Goal: Transaction & Acquisition: Purchase product/service

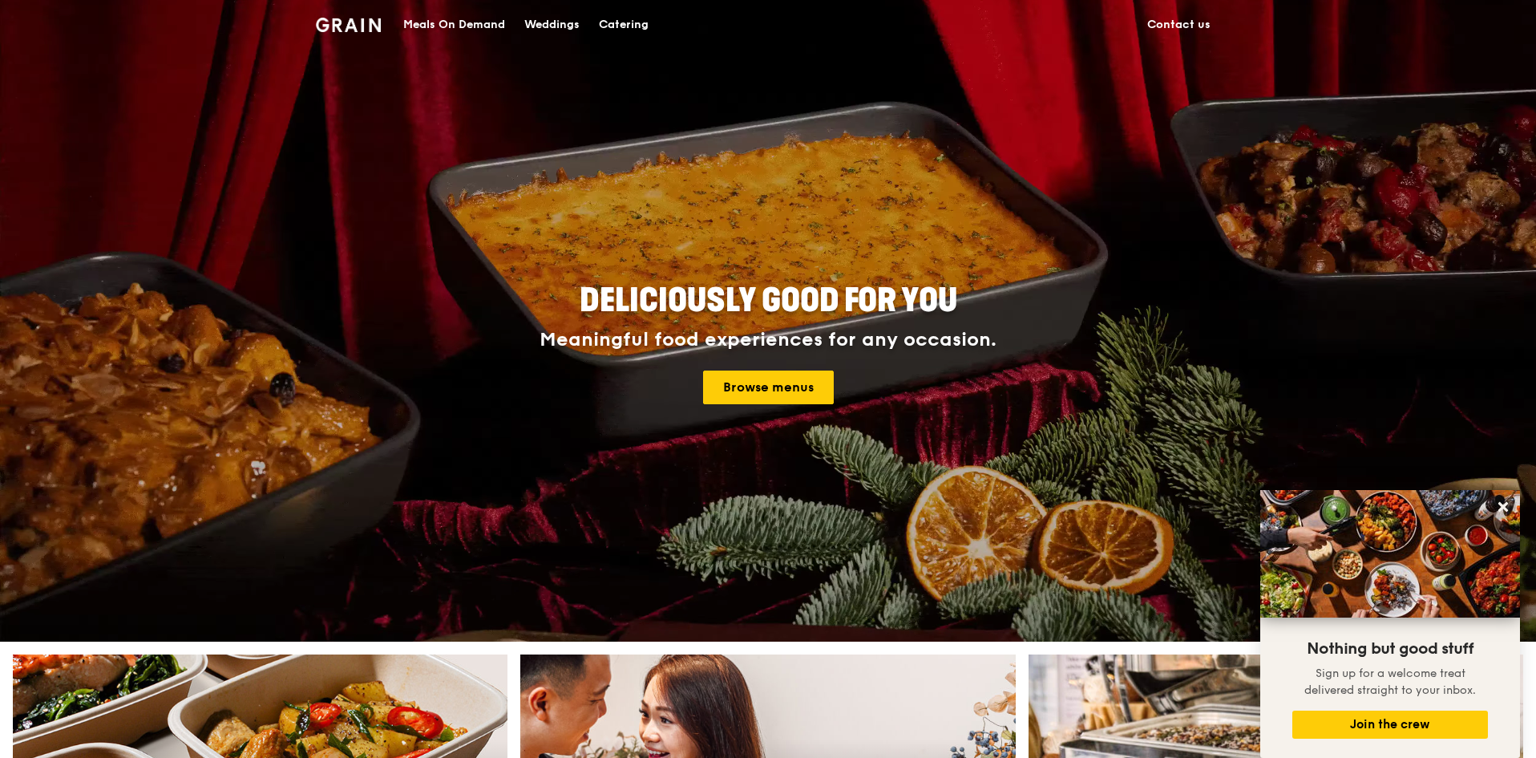
click at [441, 25] on div "Meals On Demand" at bounding box center [454, 25] width 102 height 48
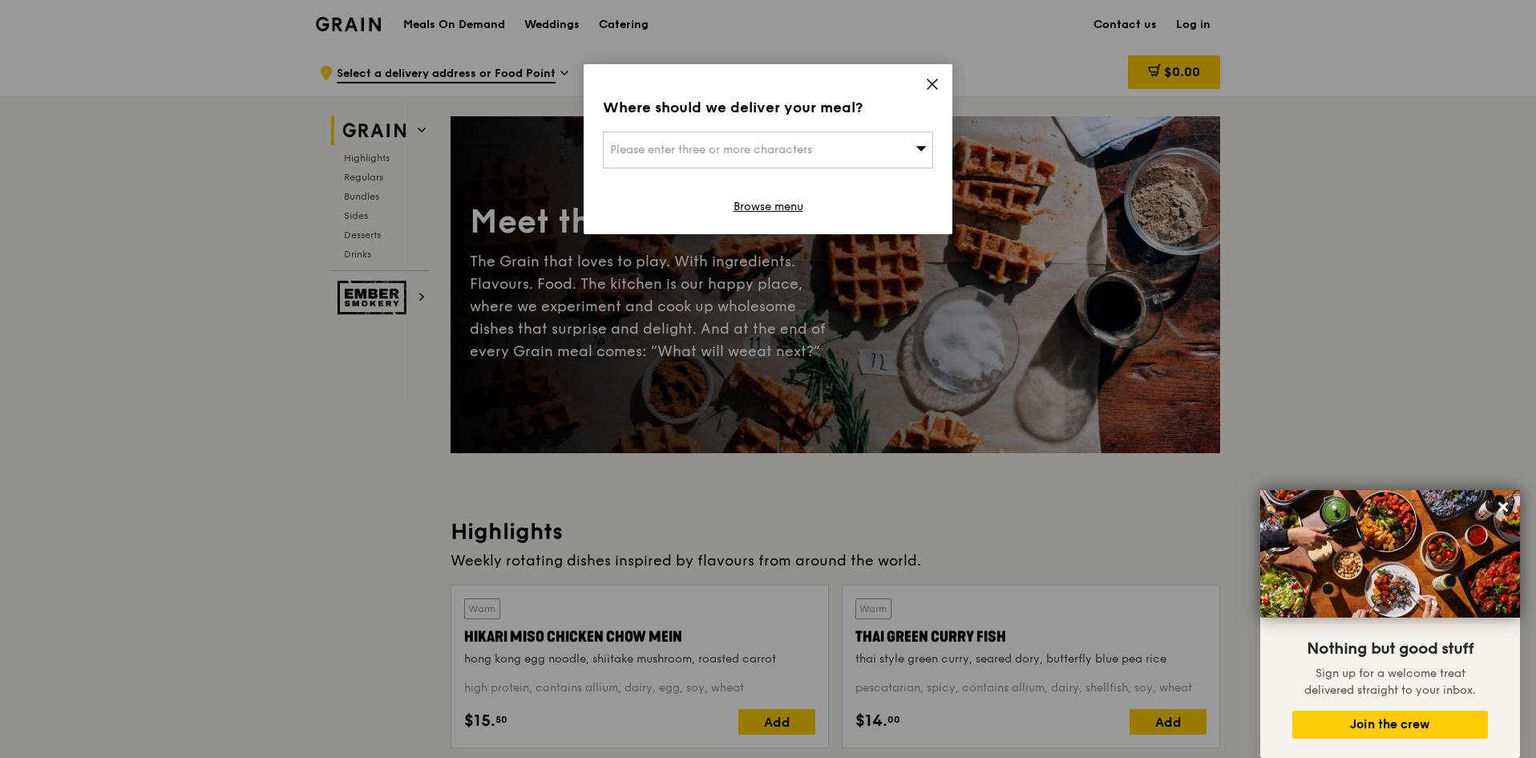
click at [625, 25] on div "Where should we deliver your meal? Please enter three or more characters Browse…" at bounding box center [768, 379] width 1536 height 758
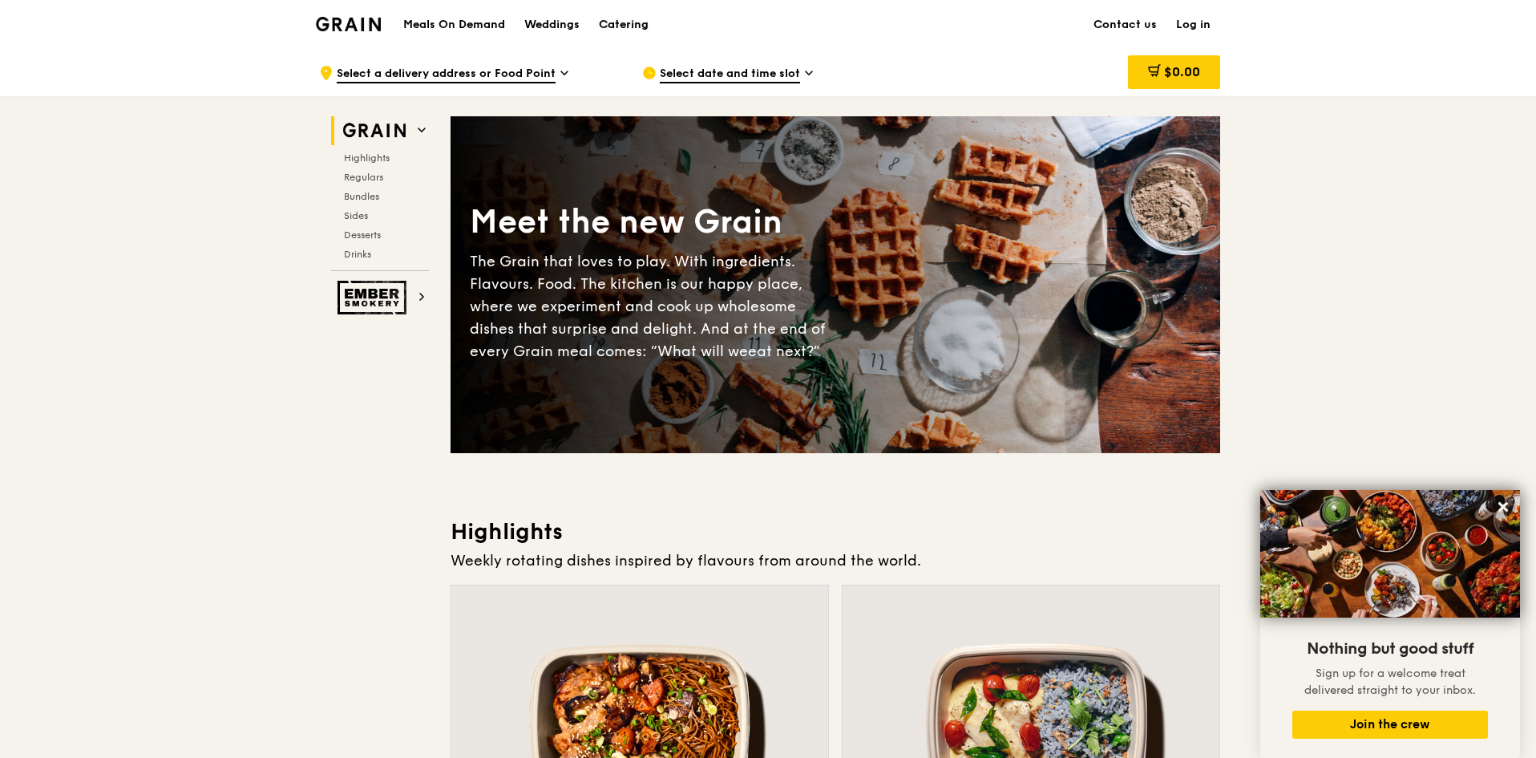
click at [627, 23] on div "Catering" at bounding box center [624, 25] width 50 height 48
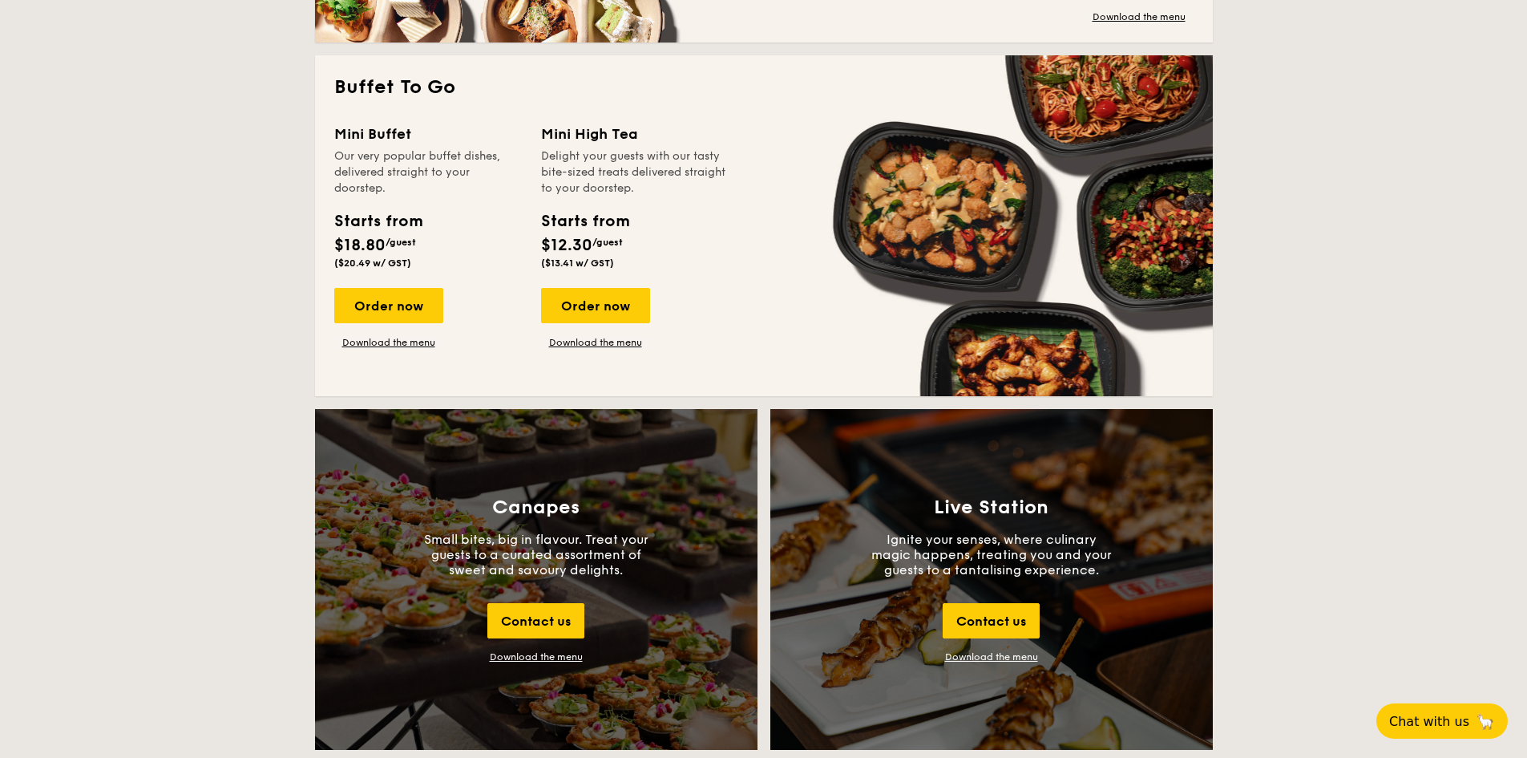
scroll to position [818, 0]
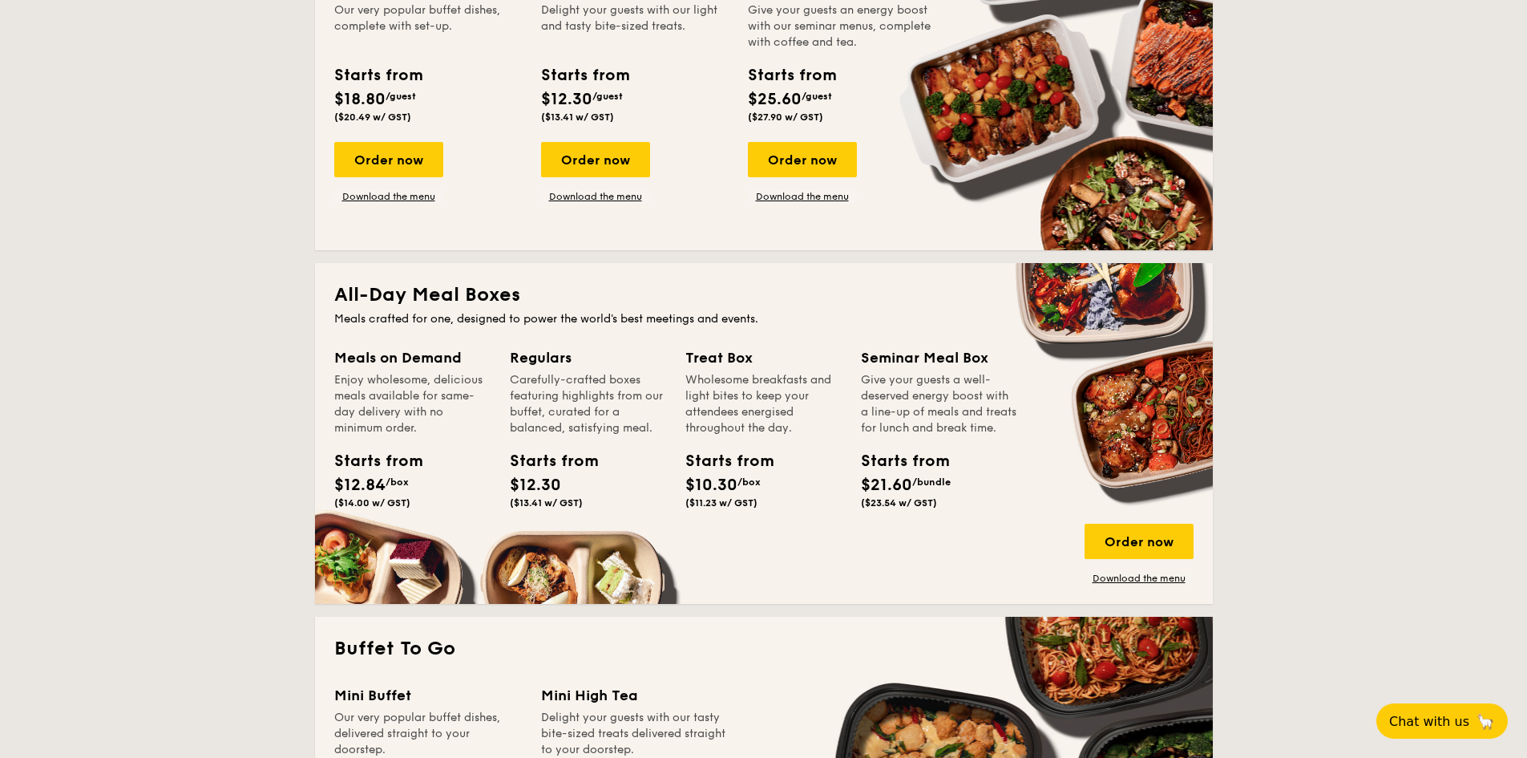
click at [957, 458] on div "Seminar Meal Box Give your guests a well-deserved energy boost with a line-up o…" at bounding box center [939, 430] width 156 height 168
click at [414, 292] on h2 "All-Day Meal Boxes" at bounding box center [763, 295] width 859 height 26
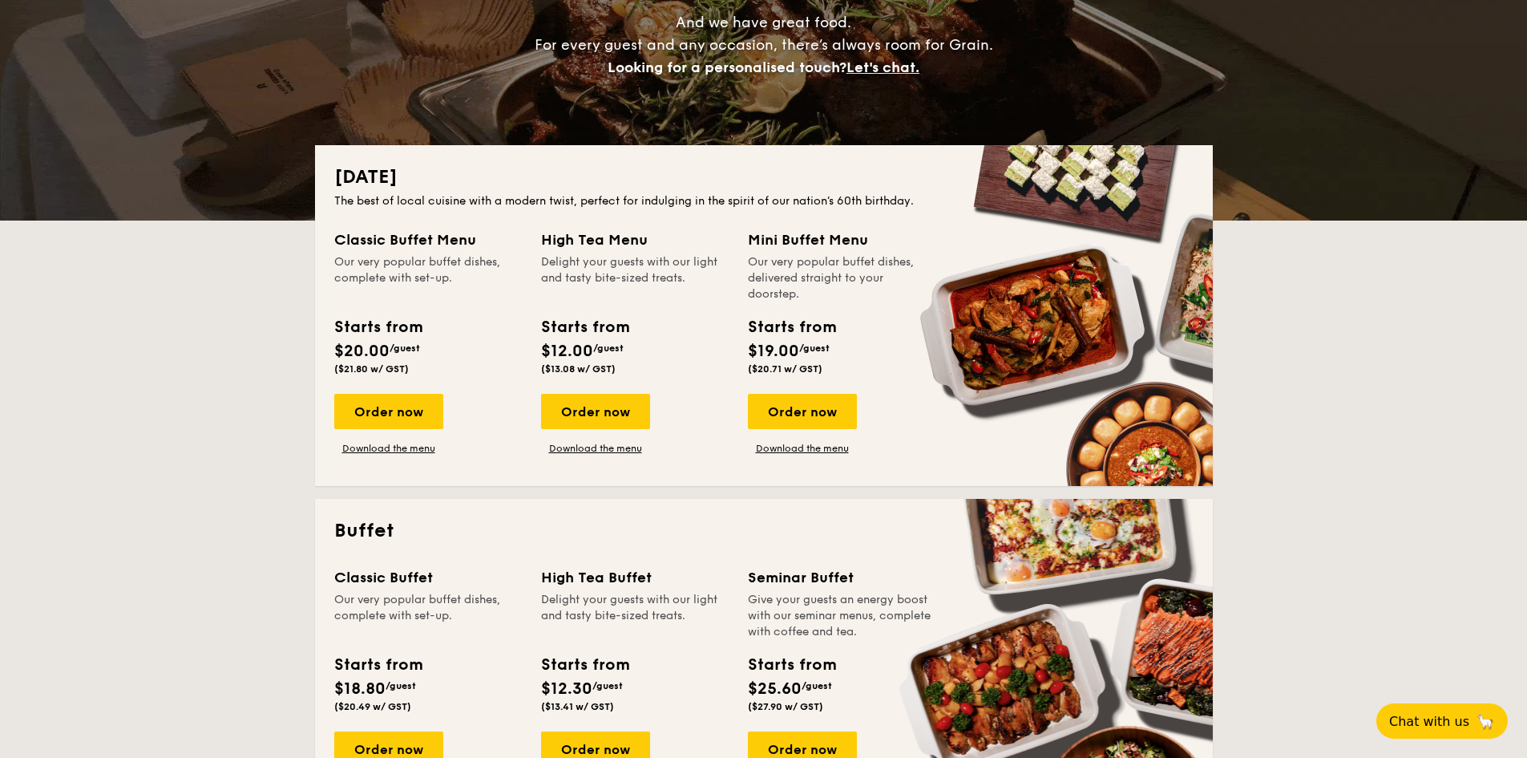
scroll to position [0, 0]
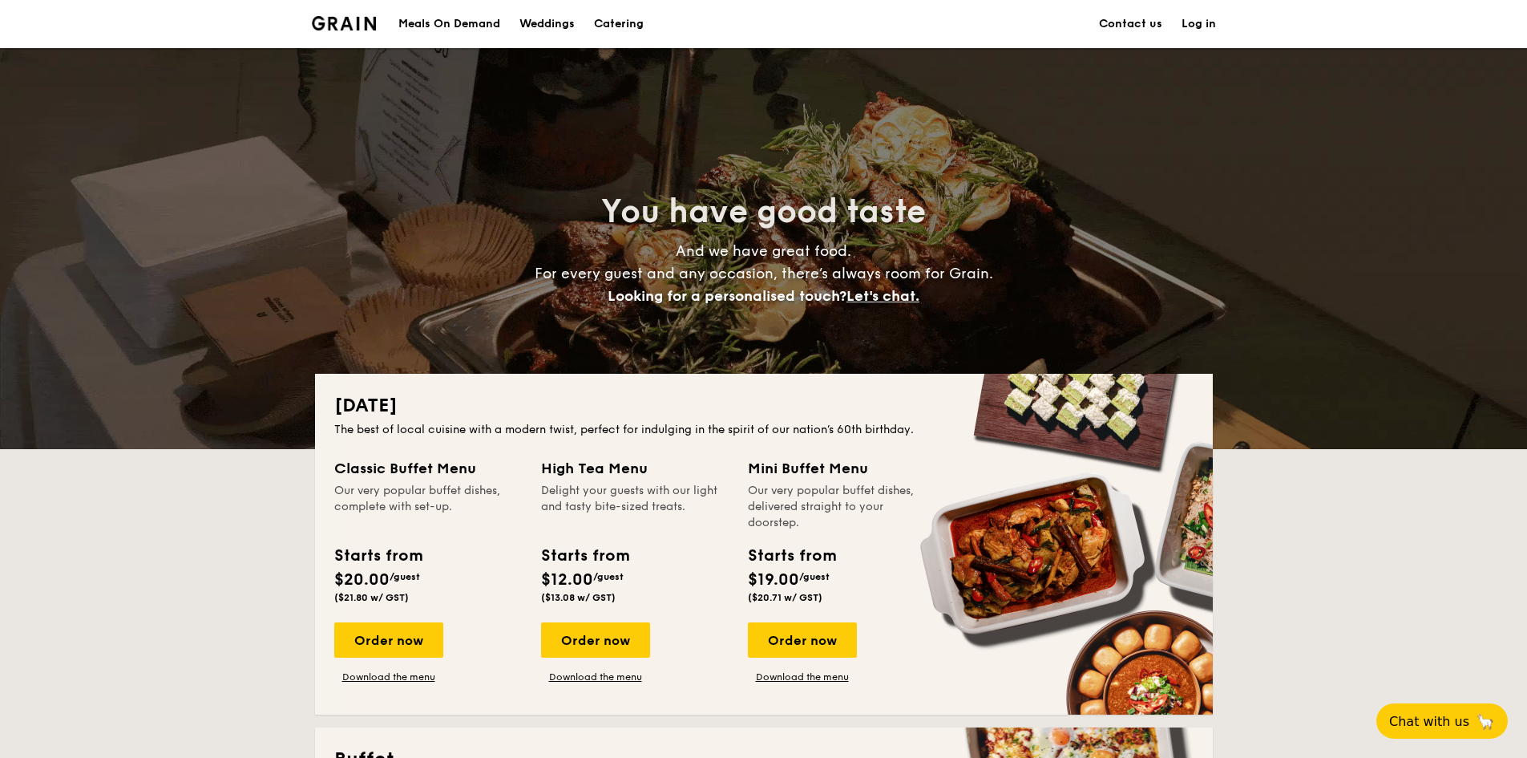
click at [624, 18] on h1 "Catering" at bounding box center [619, 24] width 50 height 48
click at [632, 32] on h1 "Catering" at bounding box center [619, 24] width 50 height 48
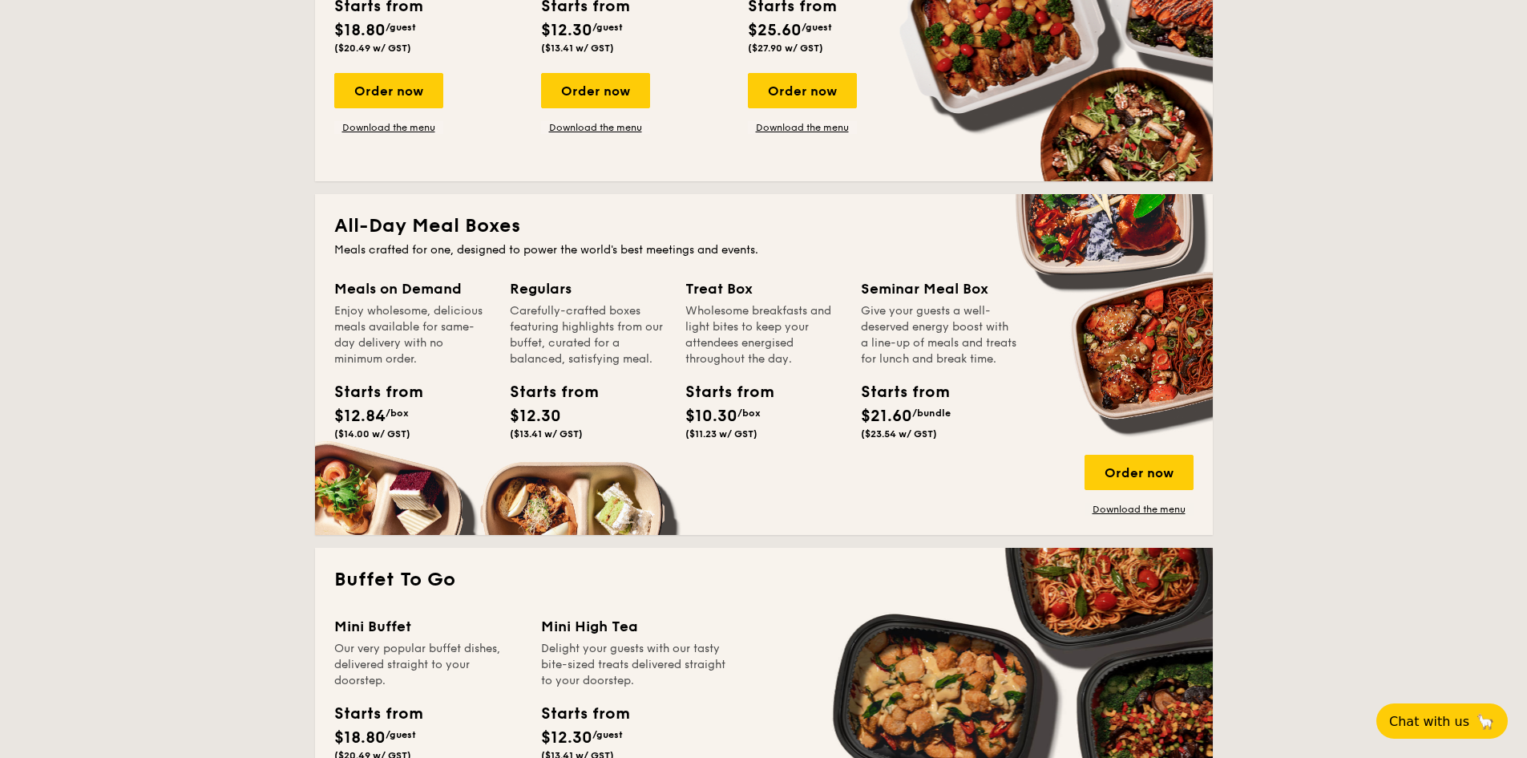
scroll to position [802, 0]
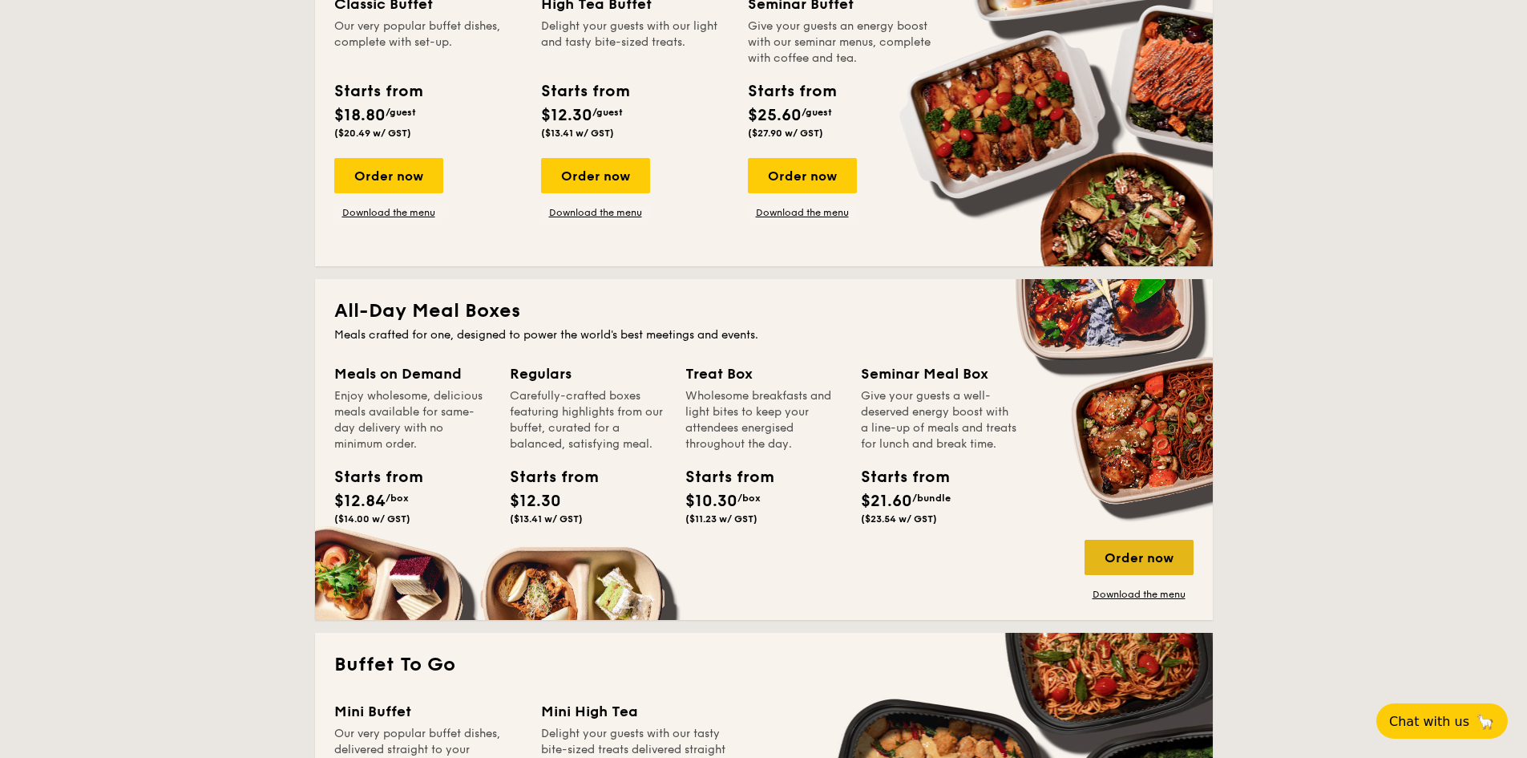
click at [1140, 551] on div "Order now" at bounding box center [1139, 557] width 109 height 35
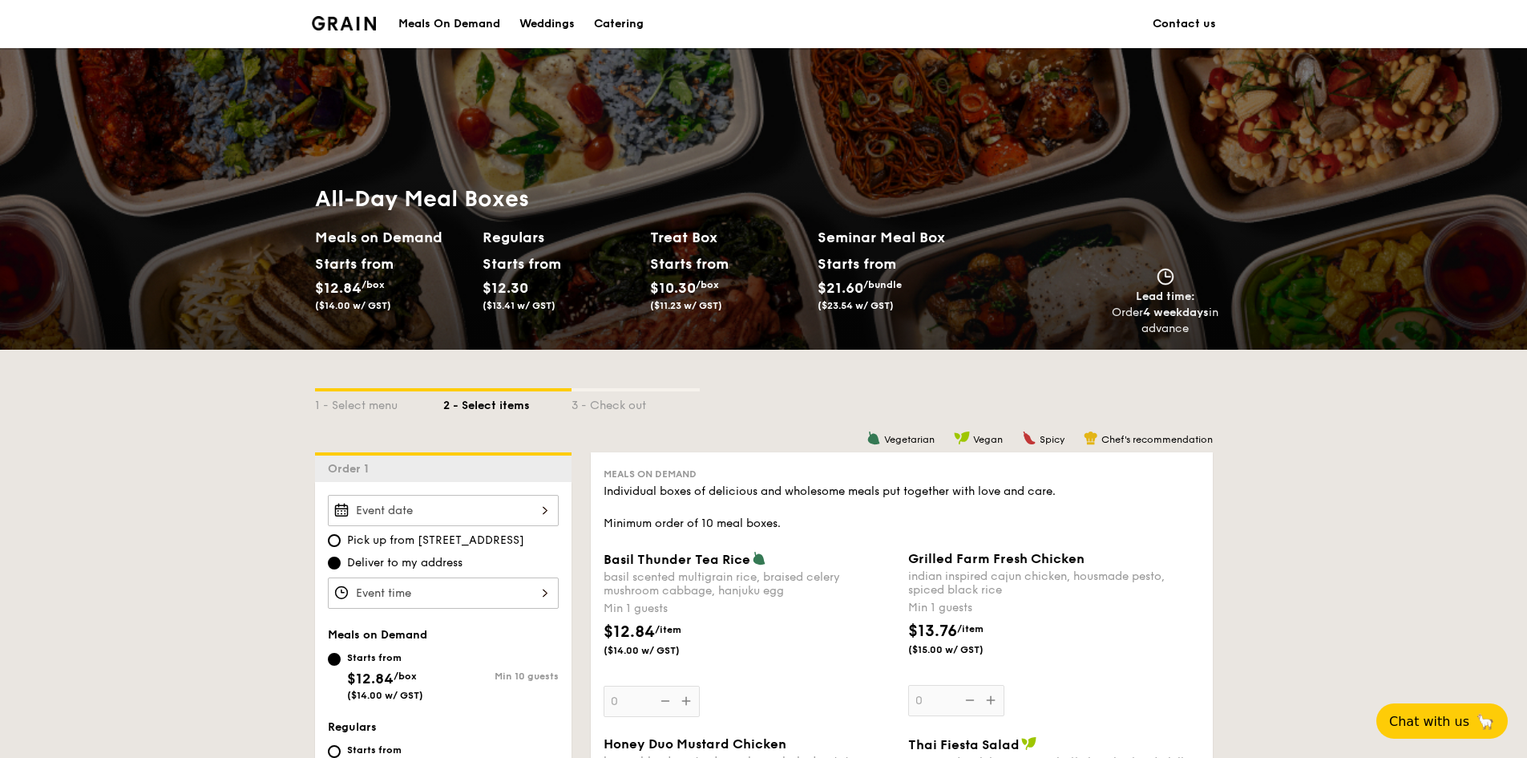
click at [467, 23] on div "Meals On Demand" at bounding box center [449, 24] width 102 height 48
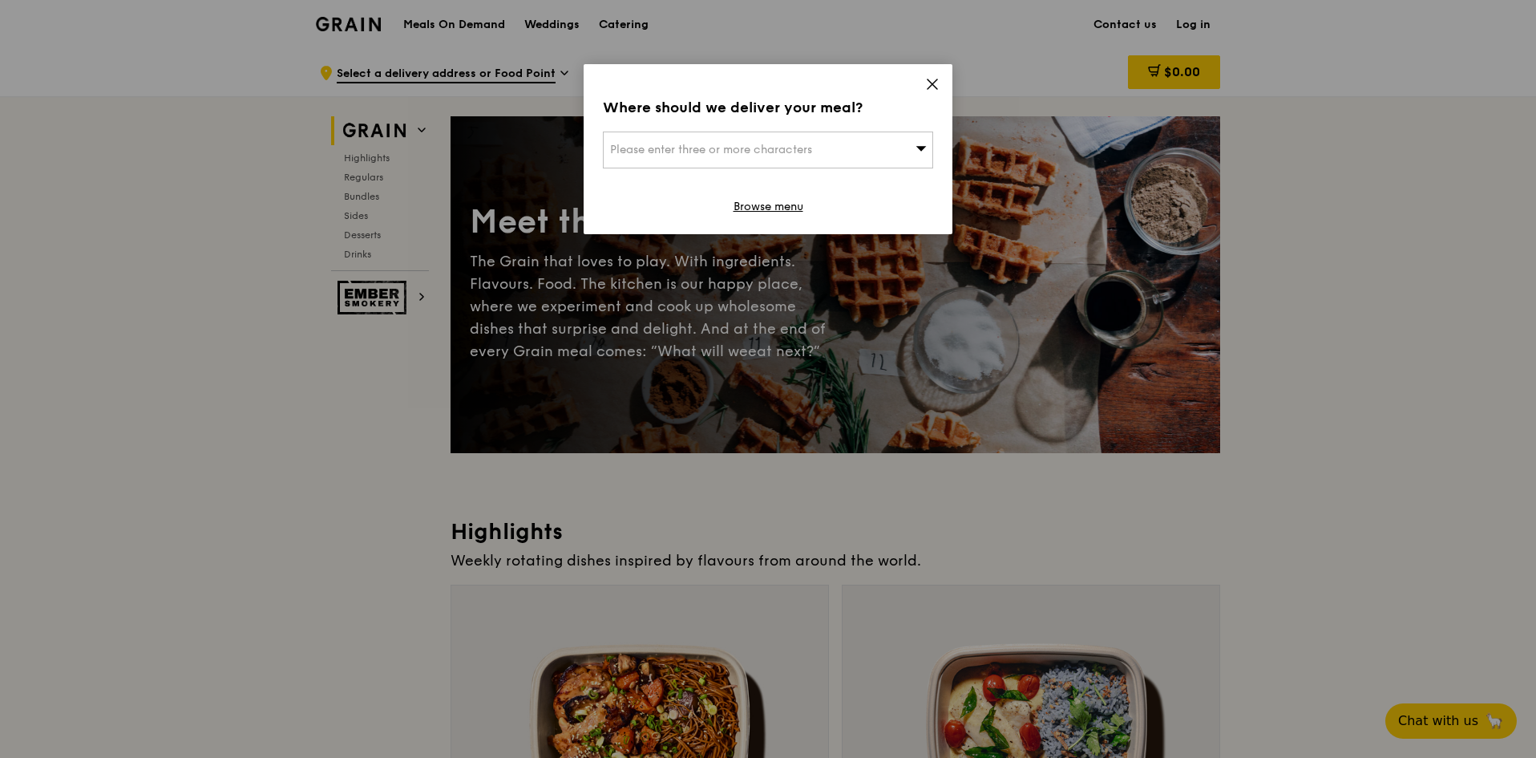
click at [932, 77] on icon at bounding box center [932, 84] width 14 height 14
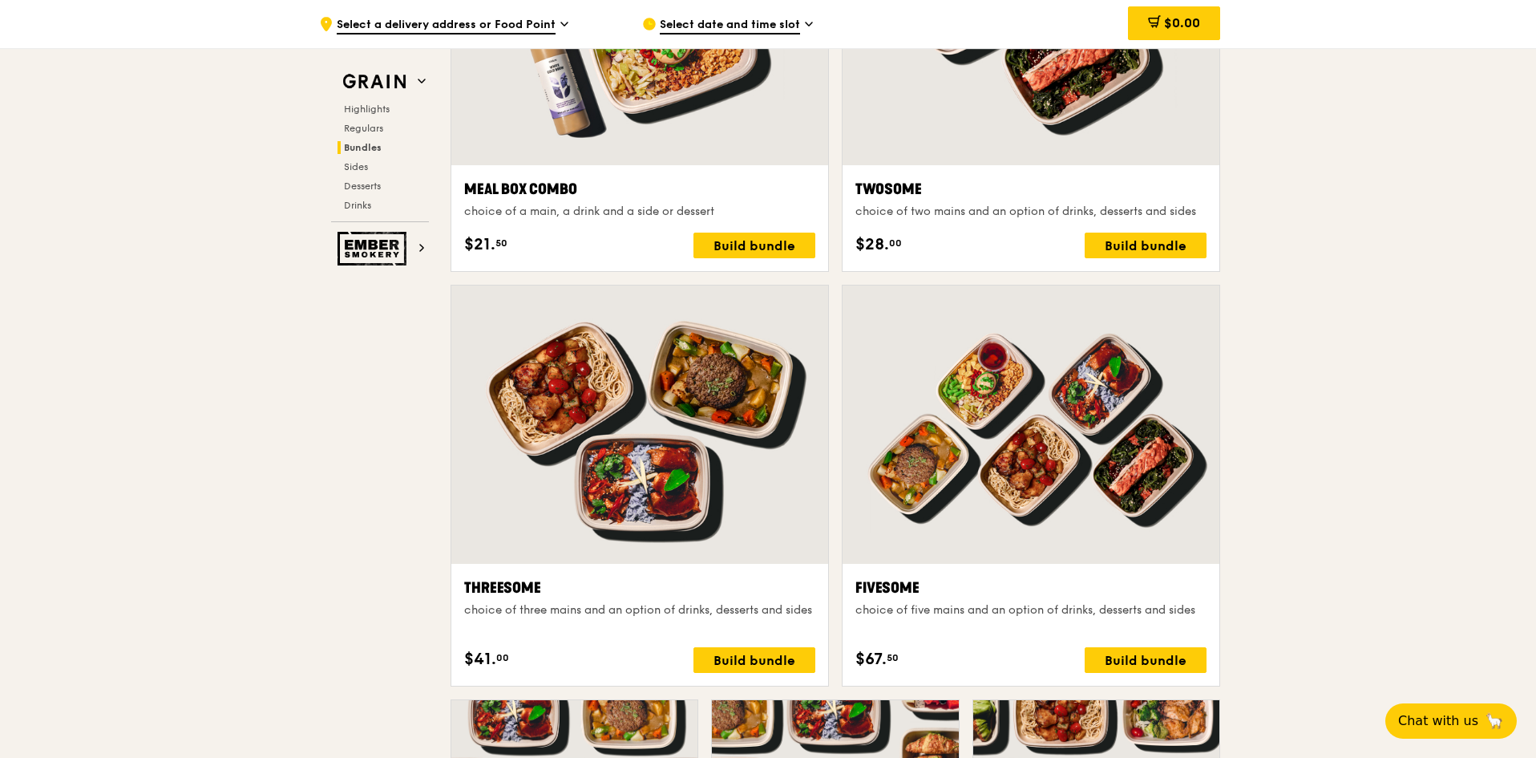
scroll to position [2485, 0]
